Goal: Task Accomplishment & Management: Manage account settings

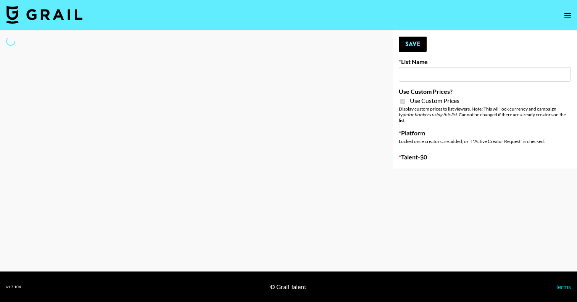
type input "StudyPaths"
checkbox input "true"
select select "Brand"
type input "Temu Q4"
checkbox input "true"
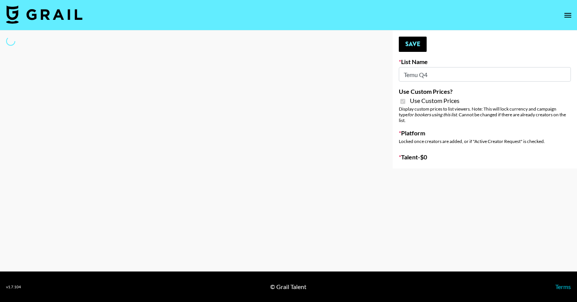
select select "Brand"
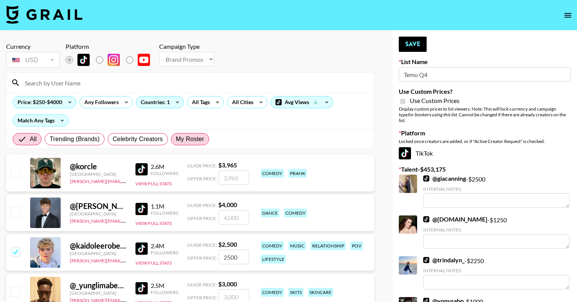
click at [182, 141] on span "My Roster" at bounding box center [190, 139] width 28 height 9
click at [176, 139] on input "My Roster" at bounding box center [176, 139] width 0 height 0
radio input "true"
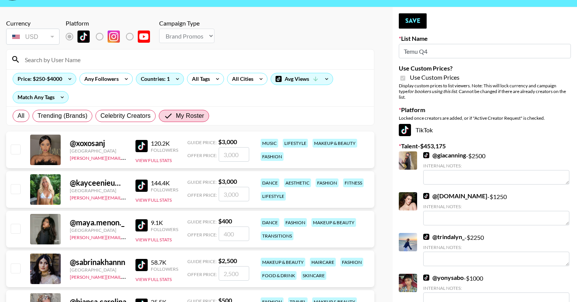
scroll to position [26, 0]
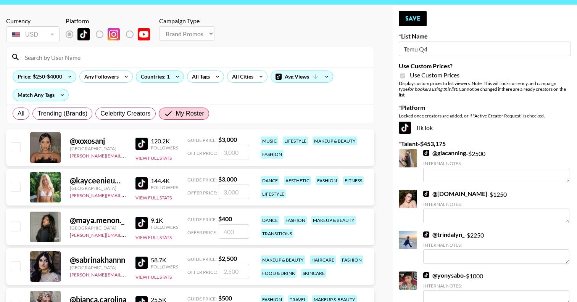
click at [15, 186] on input "checkbox" at bounding box center [15, 186] width 9 height 9
checkbox input "true"
type input "3000"
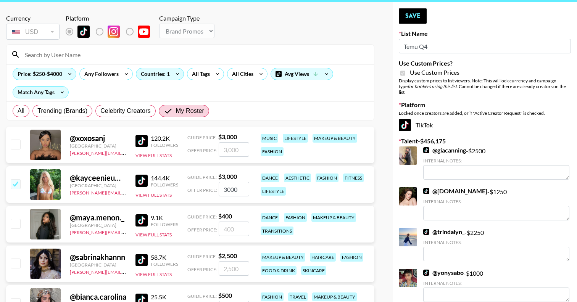
click at [13, 222] on input "checkbox" at bounding box center [15, 223] width 9 height 9
checkbox input "true"
type input "400"
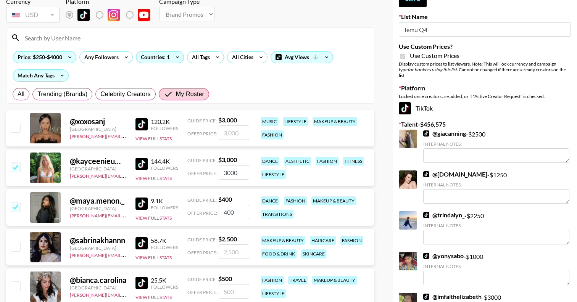
scroll to position [0, 0]
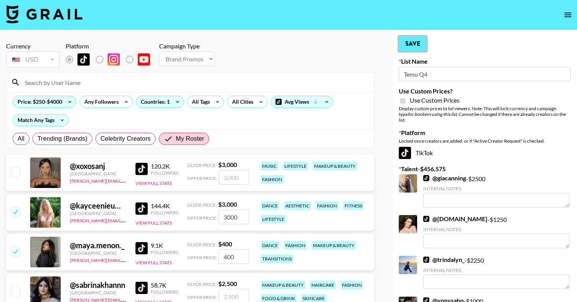
click at [411, 46] on button "Save" at bounding box center [413, 43] width 28 height 15
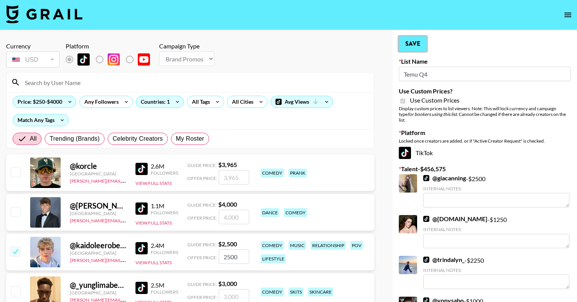
radio input "true"
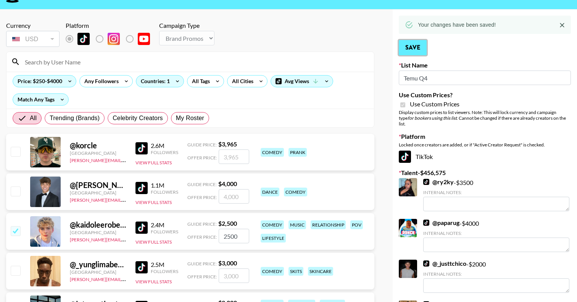
scroll to position [0, 0]
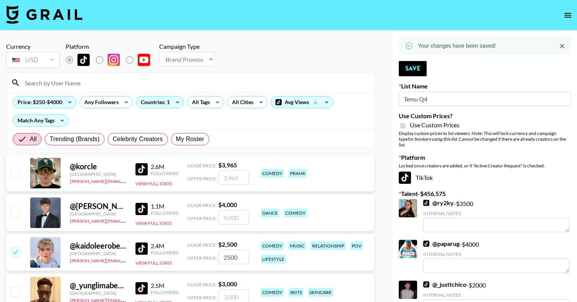
click at [91, 84] on input at bounding box center [194, 83] width 349 height 12
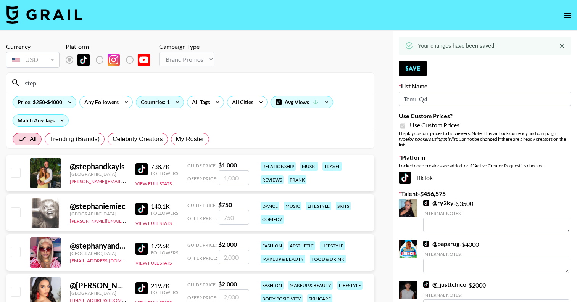
type input "steph"
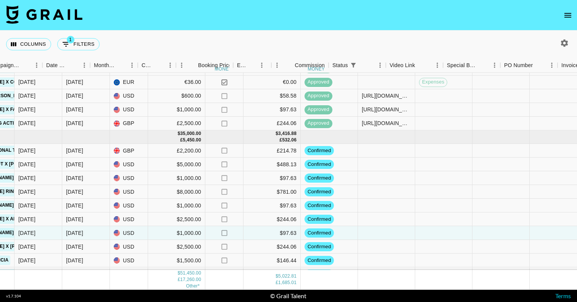
scroll to position [237, 445]
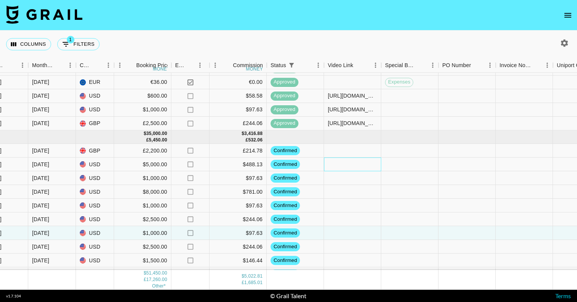
click at [352, 166] on div at bounding box center [352, 165] width 57 height 14
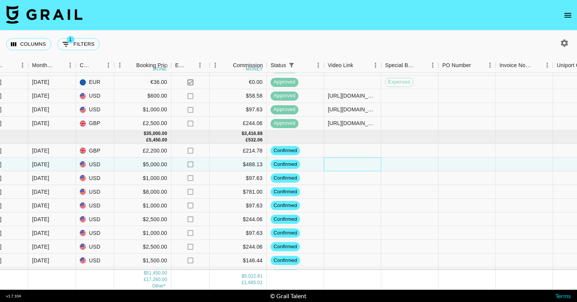
click at [352, 166] on div at bounding box center [352, 165] width 57 height 14
type input "https://www.instagram.com/reel/DPUTsE2AOqO/?igsh=Z3RtMGNpMm11MHZn"
click at [363, 192] on div at bounding box center [352, 192] width 57 height 14
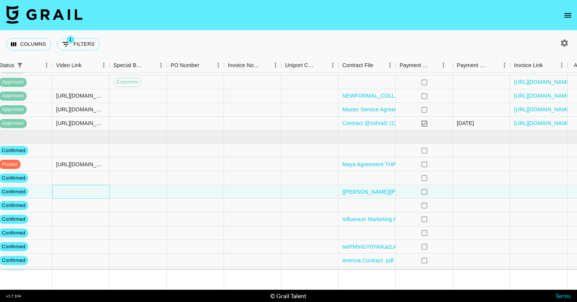
scroll to position [237, 738]
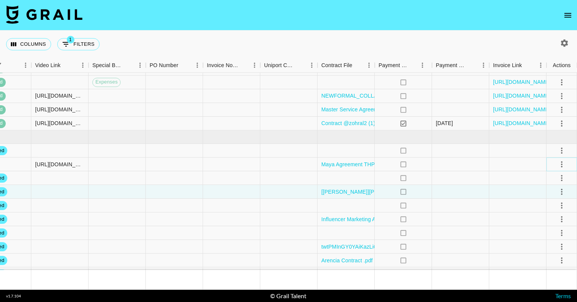
click at [563, 165] on icon "select merge strategy" at bounding box center [561, 164] width 9 height 9
click at [543, 236] on div "Approve" at bounding box center [545, 235] width 23 height 9
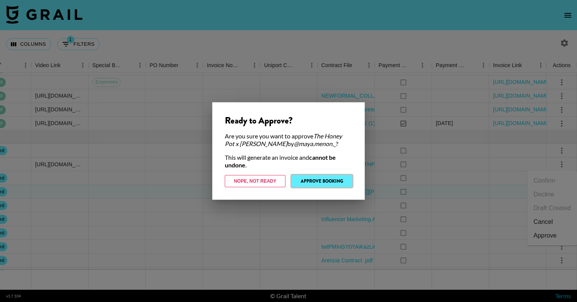
click at [330, 183] on button "Approve Booking" at bounding box center [322, 181] width 61 height 12
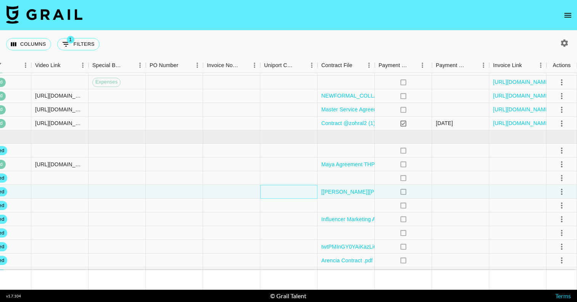
click at [287, 186] on div at bounding box center [288, 192] width 57 height 14
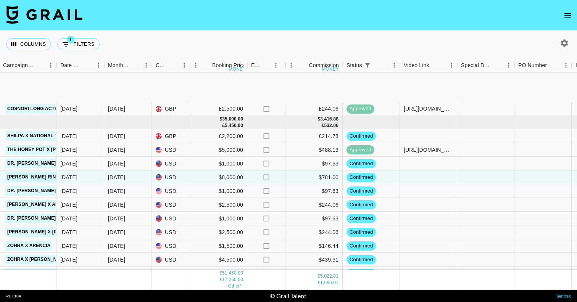
scroll to position [248, 369]
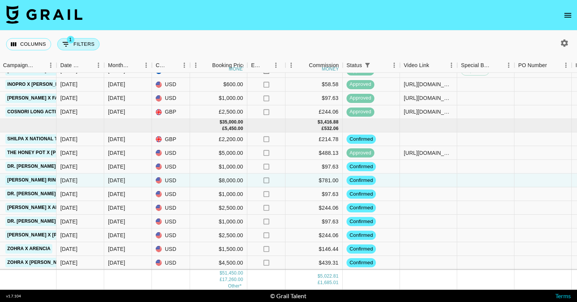
click at [67, 46] on icon "Show filters" at bounding box center [65, 44] width 9 height 9
select select "status"
select select "isNotAnyOf"
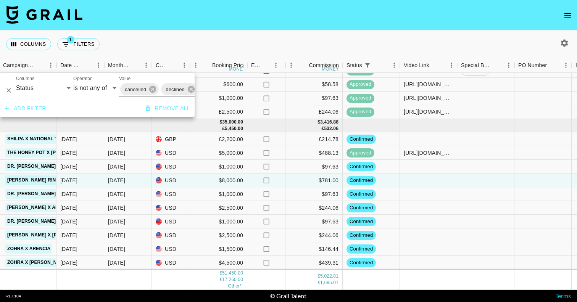
click at [158, 94] on div "cancelled declined" at bounding box center [176, 89] width 115 height 15
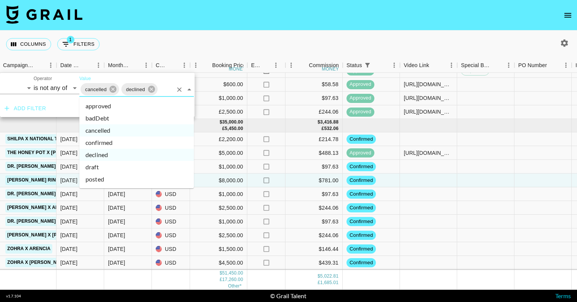
click at [142, 139] on li "confirmed" at bounding box center [136, 143] width 115 height 12
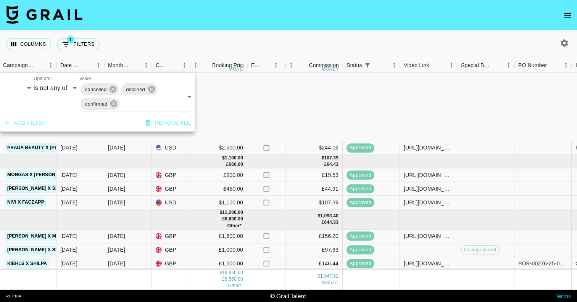
scroll to position [122, 369]
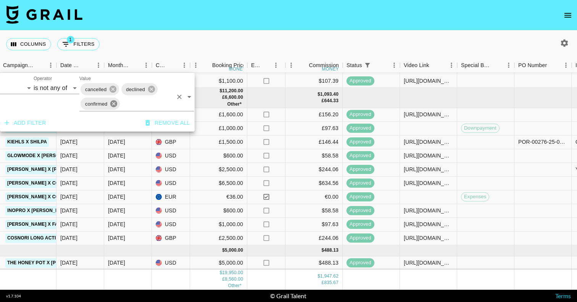
click at [113, 105] on icon at bounding box center [114, 104] width 8 height 8
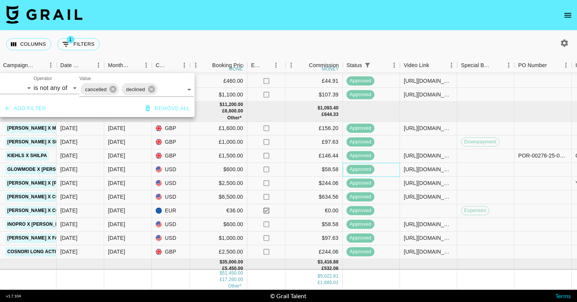
click at [395, 174] on div "approved" at bounding box center [371, 170] width 57 height 14
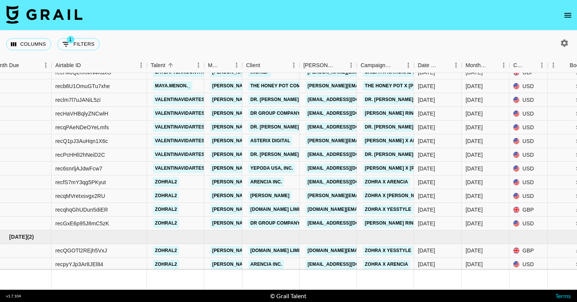
scroll to position [0, 11]
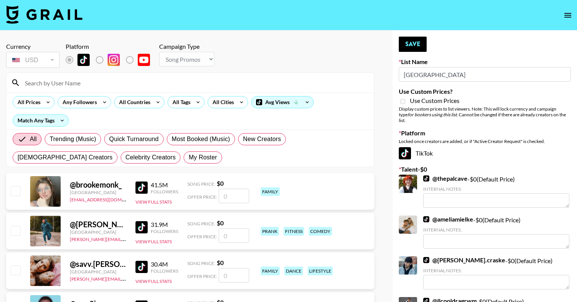
select select "Song"
click at [189, 160] on span "My Roster" at bounding box center [203, 157] width 28 height 9
click at [189, 158] on input "My Roster" at bounding box center [189, 158] width 0 height 0
radio input "true"
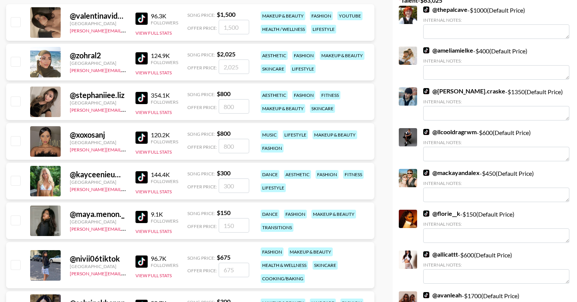
scroll to position [177, 0]
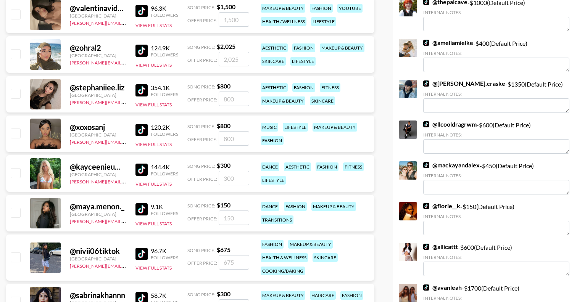
click at [16, 174] on input "checkbox" at bounding box center [15, 172] width 9 height 9
checkbox input "true"
type input "300"
click at [13, 215] on input "checkbox" at bounding box center [15, 212] width 9 height 9
checkbox input "true"
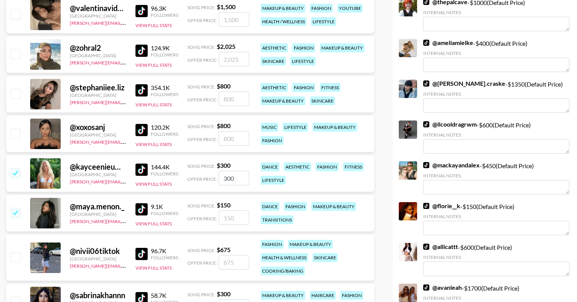
type input "150"
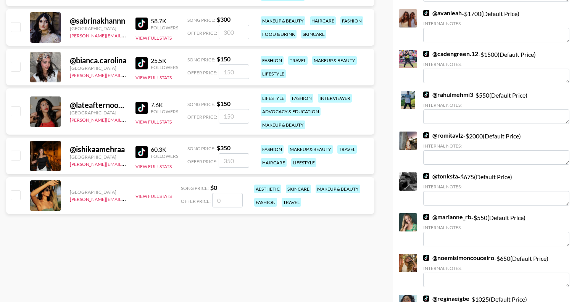
scroll to position [0, 0]
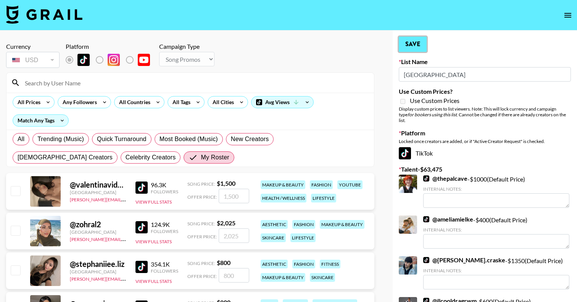
click at [418, 47] on button "Save" at bounding box center [413, 44] width 28 height 15
radio input "true"
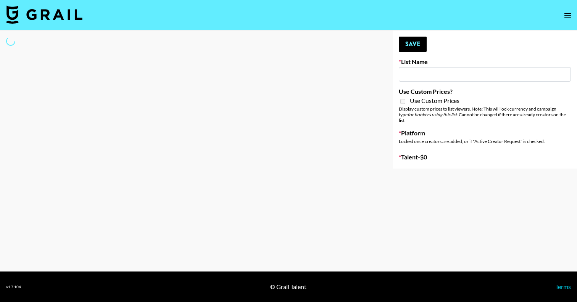
type input "GoVanni Campaign"
select select "Song"
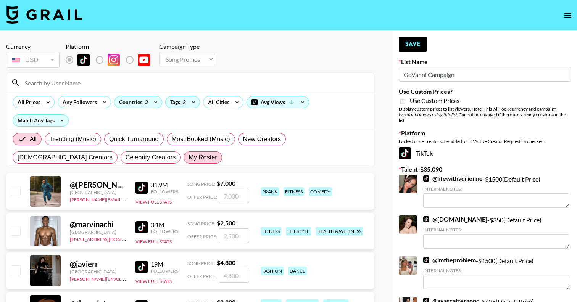
click at [189, 158] on span "My Roster" at bounding box center [203, 157] width 28 height 9
click at [189, 158] on input "My Roster" at bounding box center [189, 158] width 0 height 0
radio input "true"
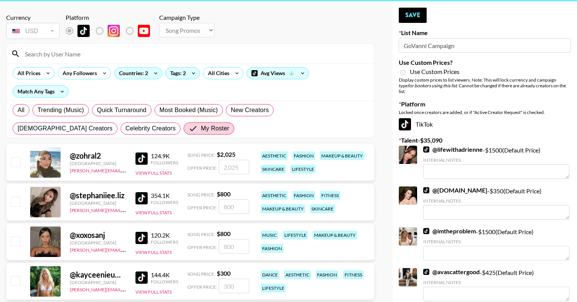
scroll to position [30, 0]
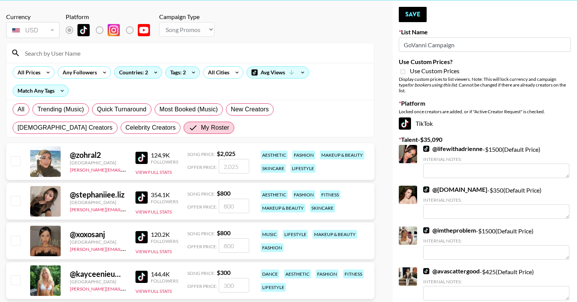
click at [16, 160] on input "checkbox" at bounding box center [15, 161] width 9 height 9
checkbox input "true"
type input "2025"
click at [15, 202] on input "checkbox" at bounding box center [15, 200] width 9 height 9
checkbox input "true"
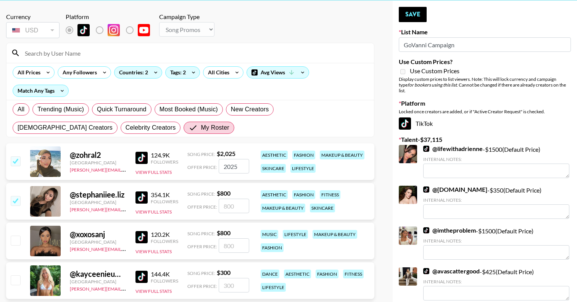
type input "800"
click at [20, 244] on input "checkbox" at bounding box center [15, 240] width 9 height 9
checkbox input "true"
type input "800"
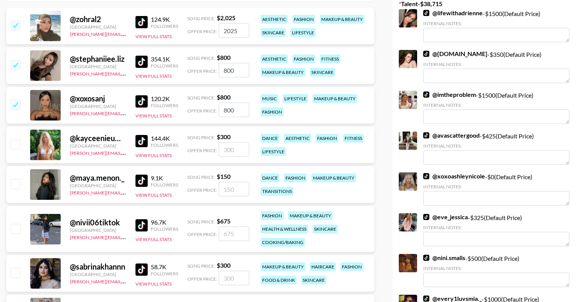
scroll to position [178, 0]
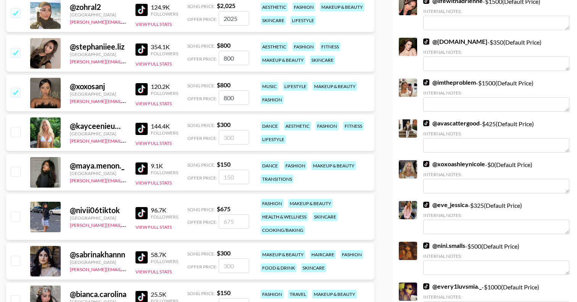
click at [17, 217] on input "checkbox" at bounding box center [15, 216] width 9 height 9
checkbox input "true"
type input "675"
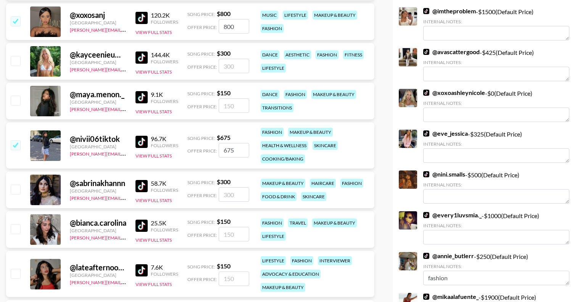
scroll to position [250, 0]
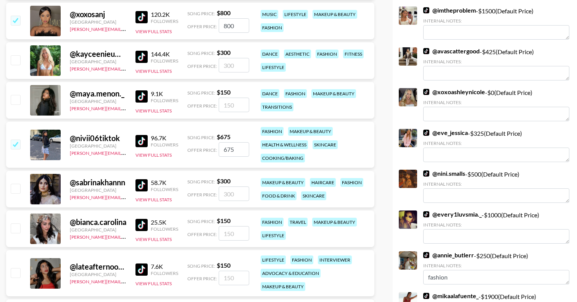
click at [17, 229] on input "checkbox" at bounding box center [15, 228] width 9 height 9
checkbox input "true"
type input "150"
click at [12, 279] on div at bounding box center [15, 273] width 12 height 13
click at [15, 273] on input "checkbox" at bounding box center [15, 272] width 9 height 9
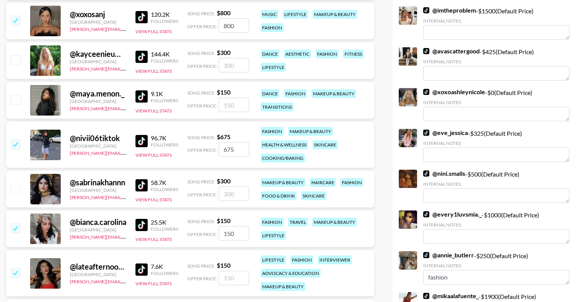
checkbox input "true"
type input "150"
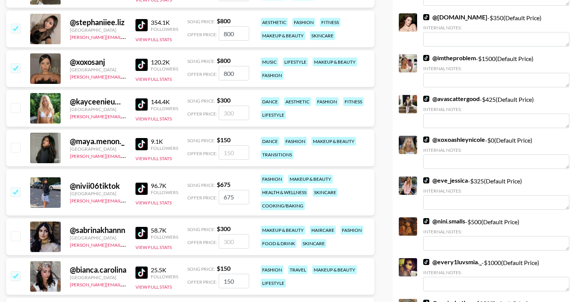
scroll to position [197, 0]
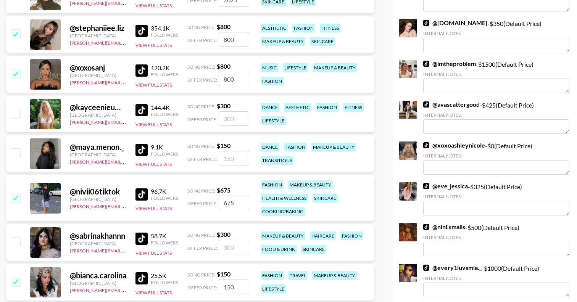
click at [16, 112] on input "checkbox" at bounding box center [15, 113] width 9 height 9
checkbox input "true"
type input "300"
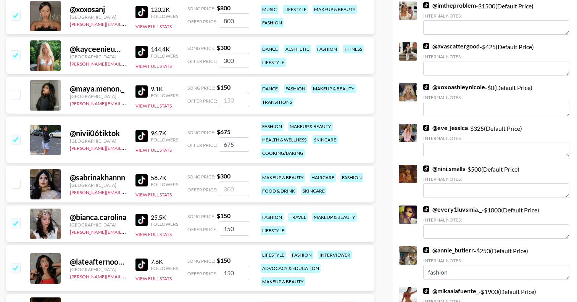
scroll to position [0, 0]
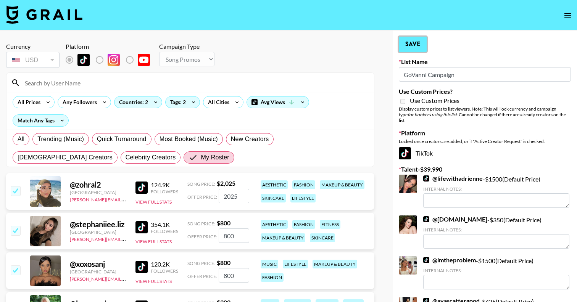
click at [416, 44] on button "Save" at bounding box center [413, 44] width 28 height 15
radio input "true"
